Goal: Information Seeking & Learning: Learn about a topic

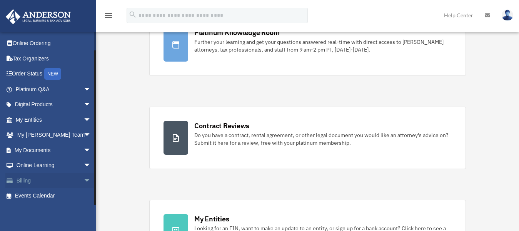
scroll to position [38, 0]
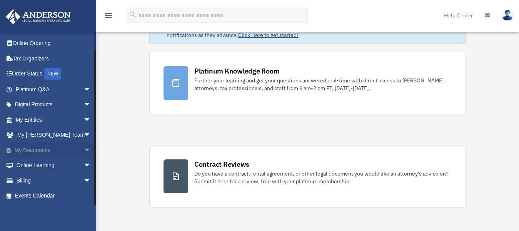
click at [83, 149] on span "arrow_drop_down" at bounding box center [90, 150] width 15 height 16
click at [36, 165] on link "Box" at bounding box center [57, 165] width 92 height 15
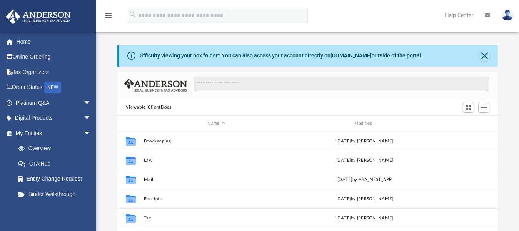
scroll to position [168, 374]
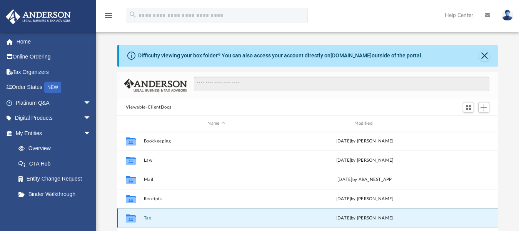
click at [148, 217] on button "Tax" at bounding box center [215, 217] width 145 height 5
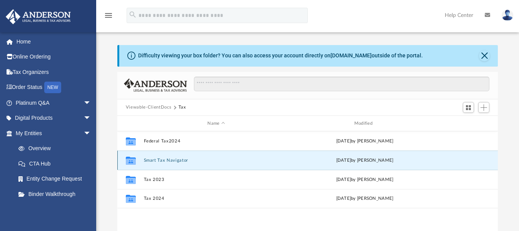
click at [152, 160] on button "Smart Tax Navigator" at bounding box center [215, 160] width 145 height 5
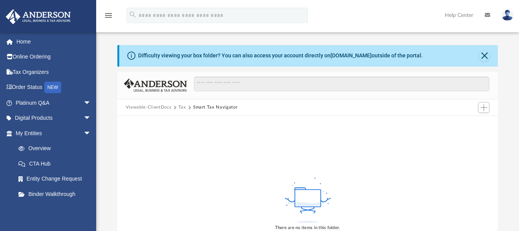
scroll to position [38, 0]
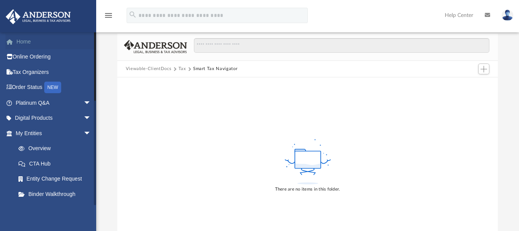
click at [20, 40] on link "Home" at bounding box center [53, 41] width 97 height 15
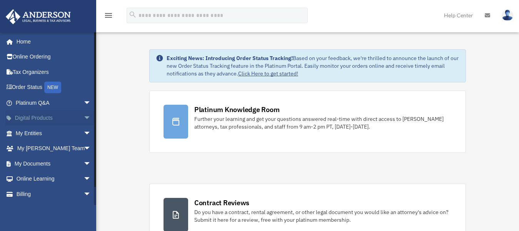
click at [83, 118] on span "arrow_drop_down" at bounding box center [90, 118] width 15 height 16
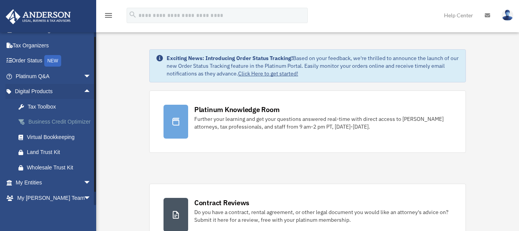
scroll to position [38, 0]
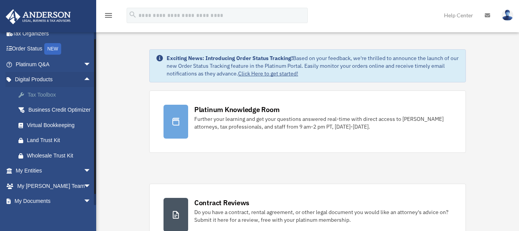
click at [49, 94] on div "Tax Toolbox" at bounding box center [60, 95] width 66 height 10
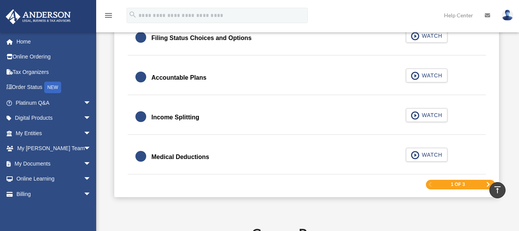
scroll to position [1231, 0]
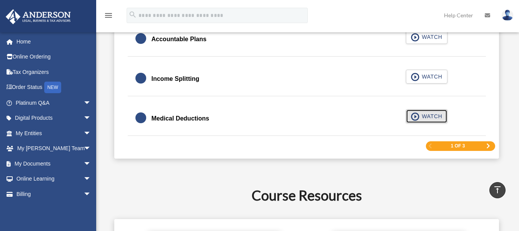
click at [417, 116] on span "button" at bounding box center [415, 116] width 9 height 8
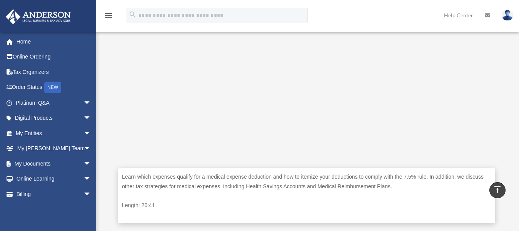
scroll to position [192, 0]
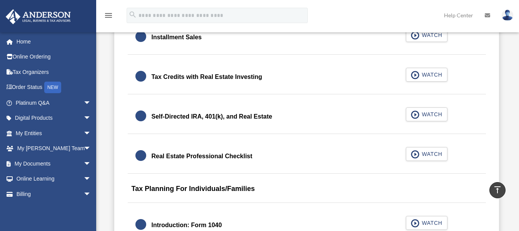
scroll to position [962, 0]
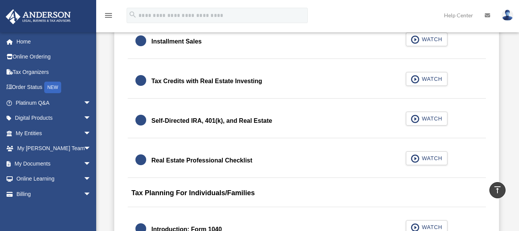
click at [167, 122] on div "Self-Directed IRA, 401(k), and Real Estate" at bounding box center [212, 120] width 121 height 11
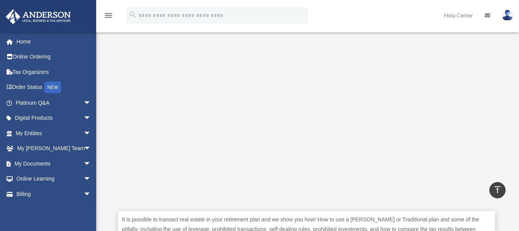
scroll to position [198, 0]
